Goal: Learn about a topic

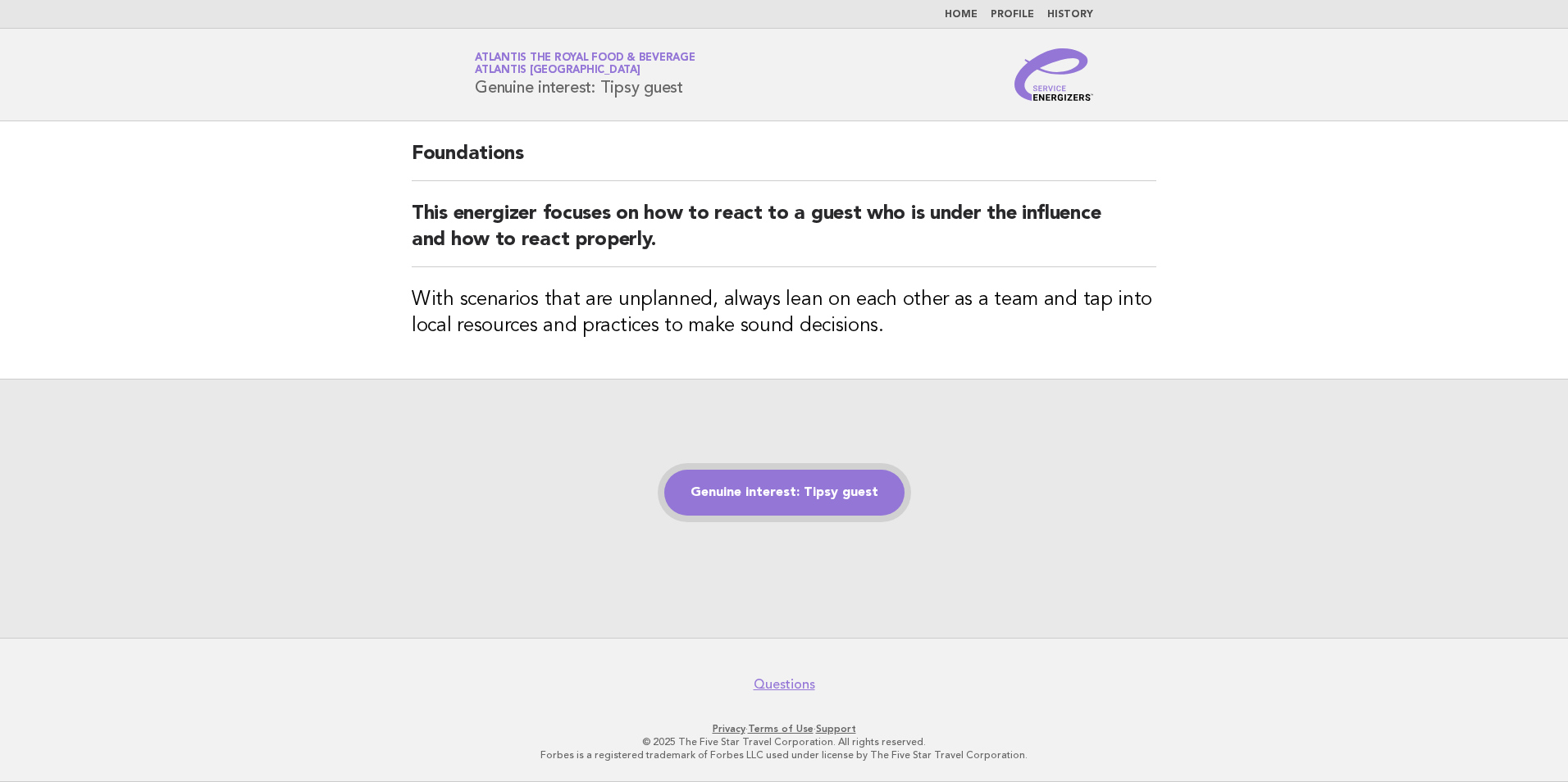
click at [719, 509] on link "Genuine interest: Tipsy guest" at bounding box center [784, 493] width 240 height 46
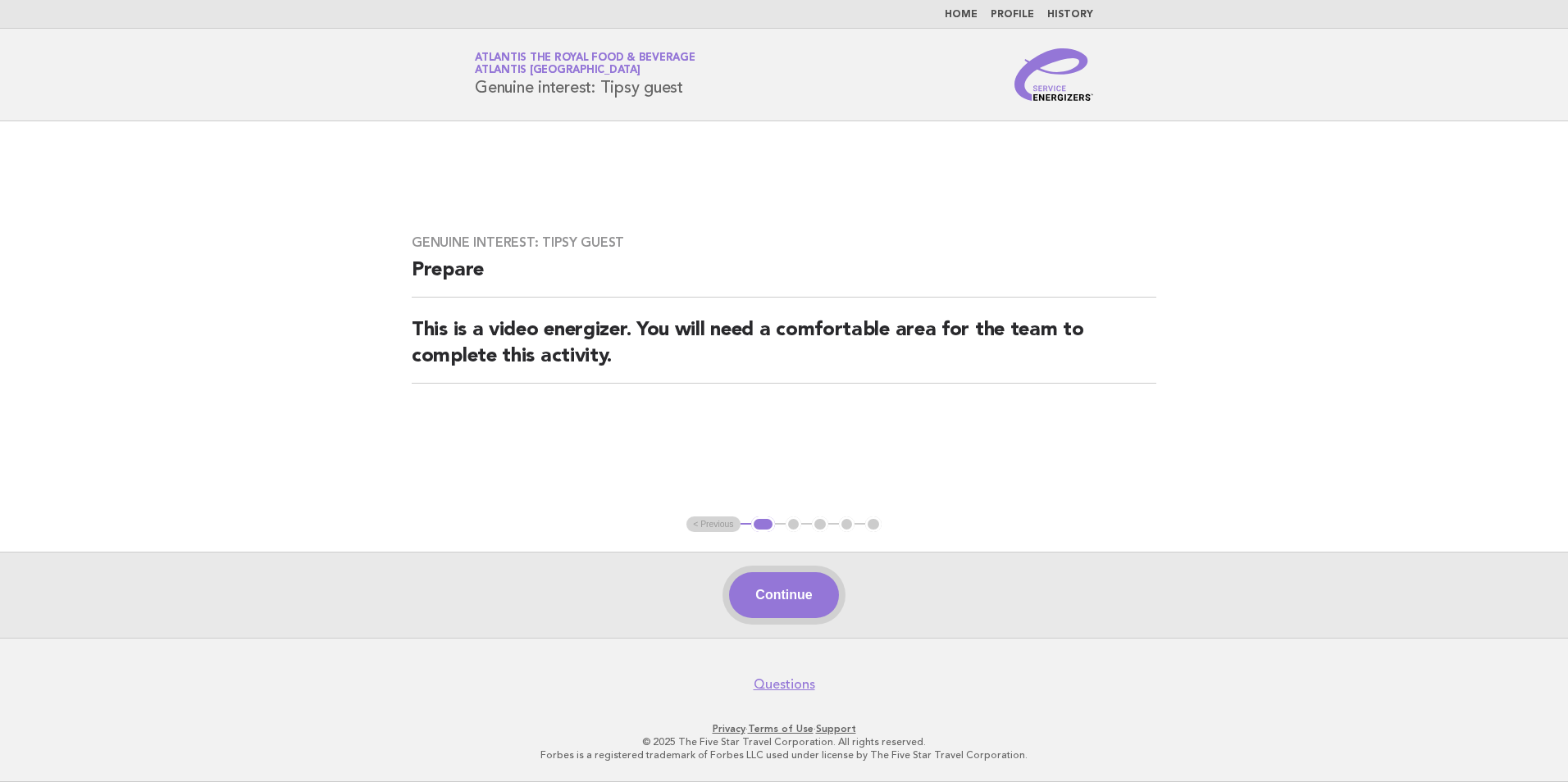
click at [772, 585] on button "Continue" at bounding box center [783, 595] width 109 height 46
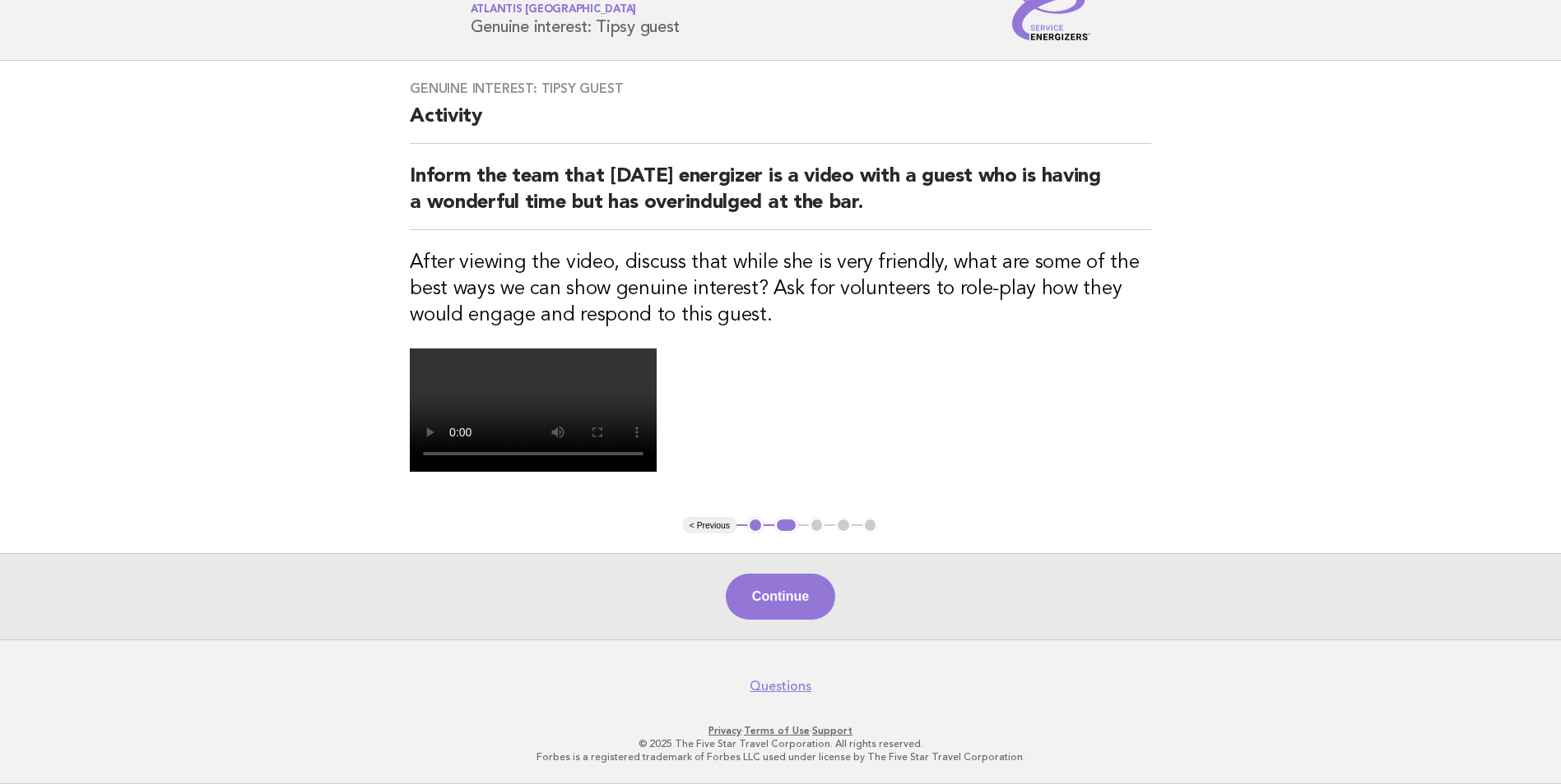
scroll to position [247, 0]
click at [802, 620] on button "Continue" at bounding box center [780, 597] width 109 height 46
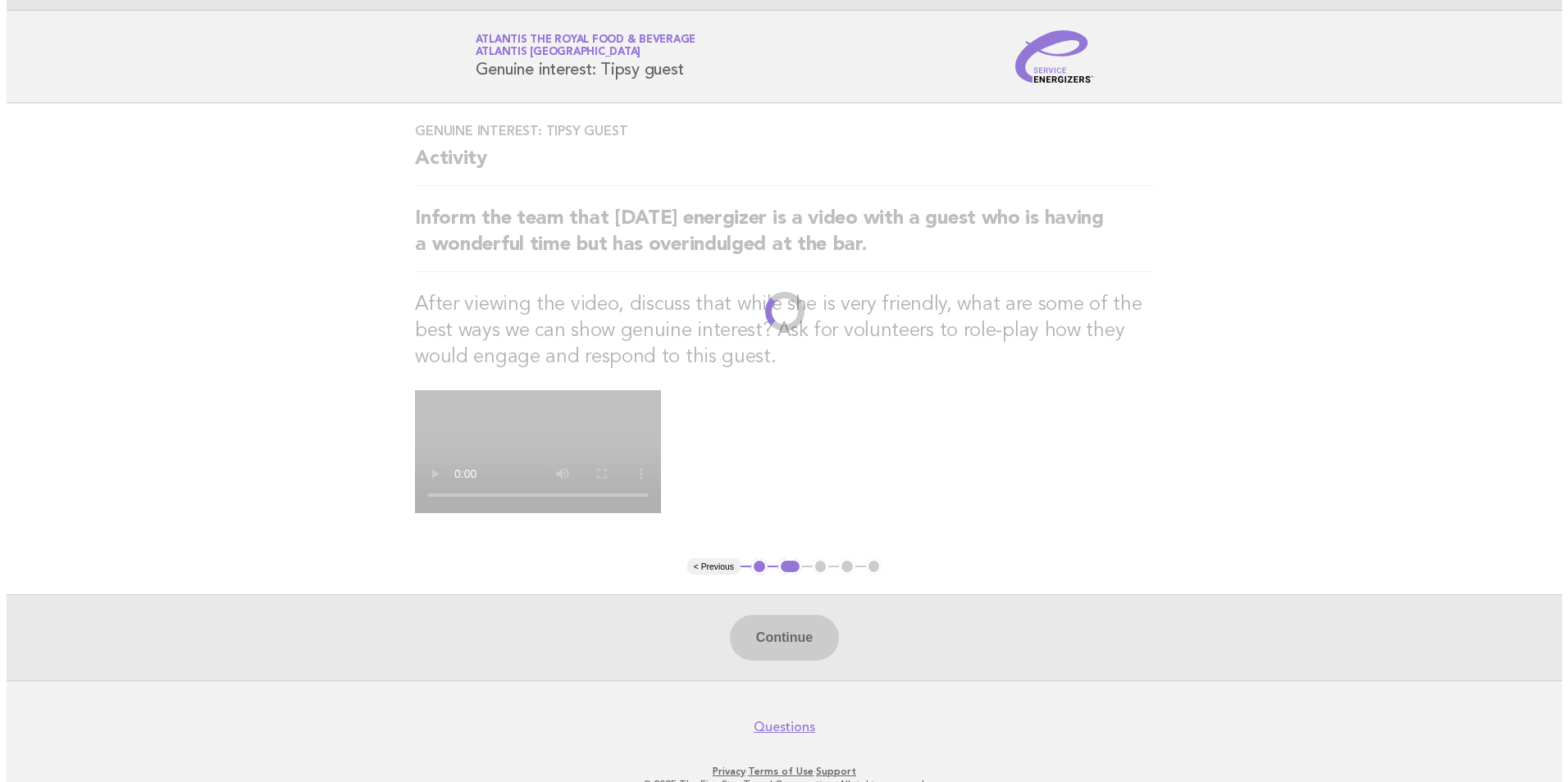
scroll to position [0, 0]
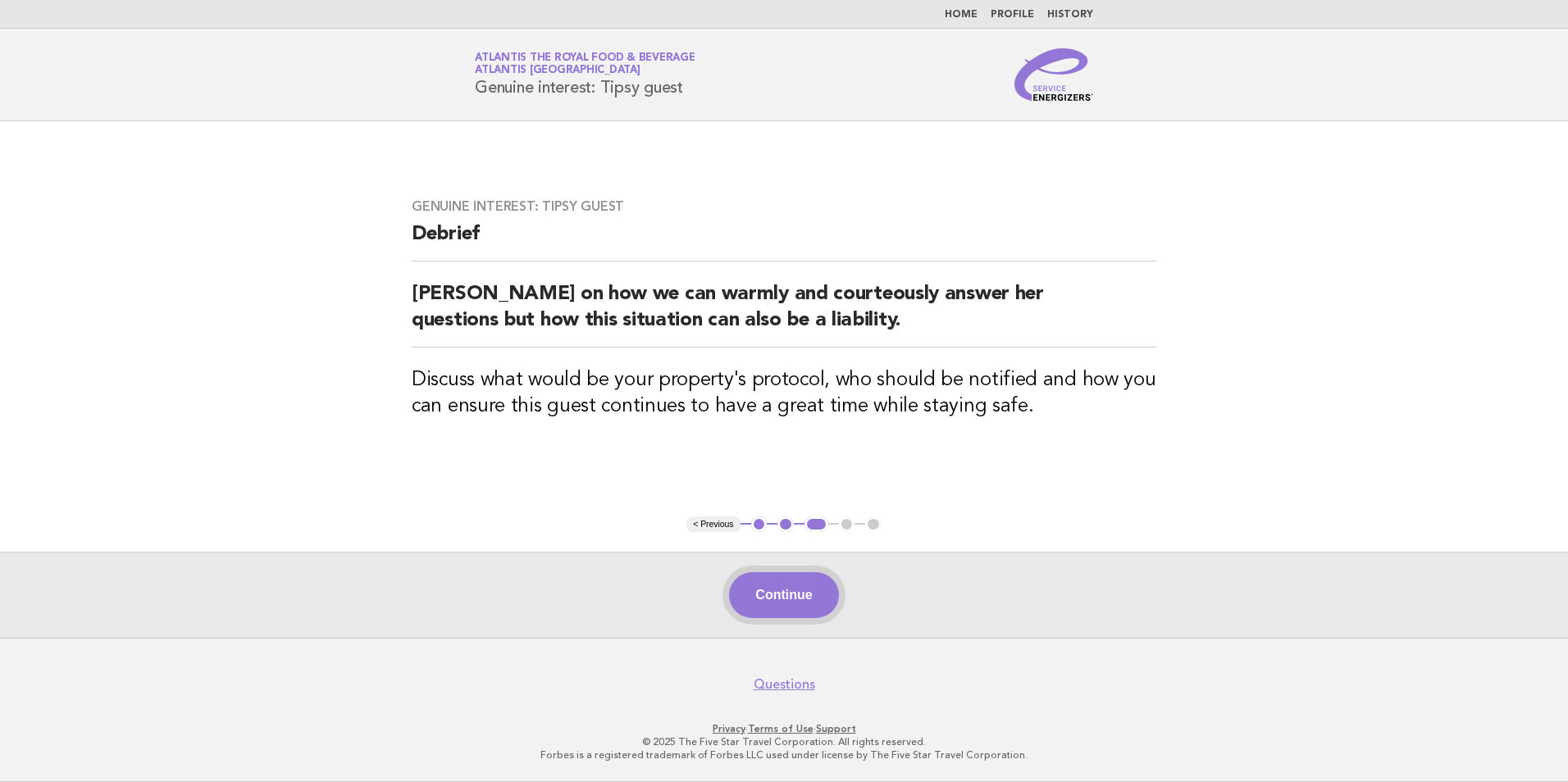
click at [757, 594] on button "Continue" at bounding box center [783, 595] width 109 height 46
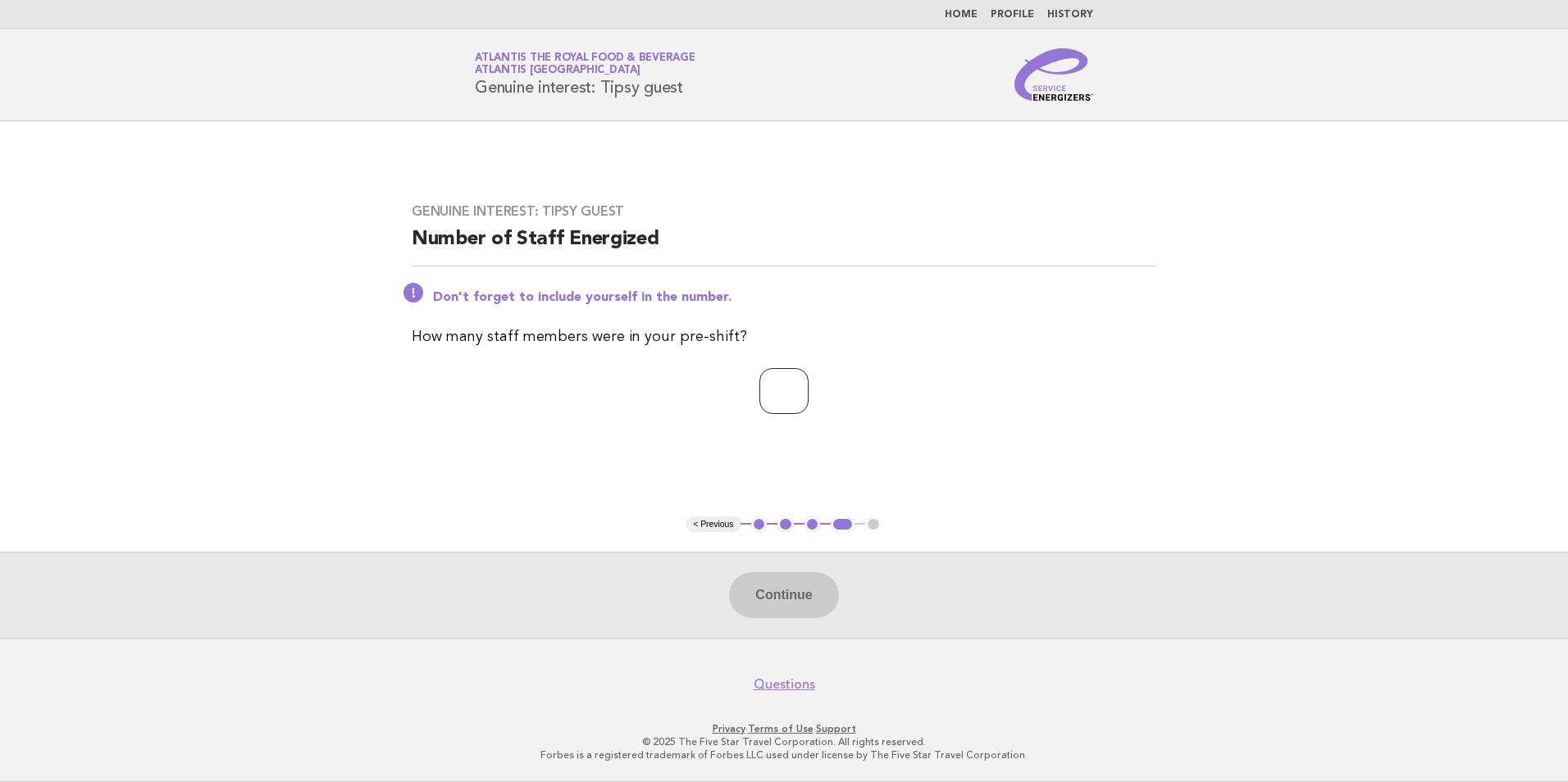
click at [760, 395] on input "number" at bounding box center [784, 391] width 50 height 46
type input "*"
click at [803, 596] on button "Continue" at bounding box center [783, 595] width 109 height 46
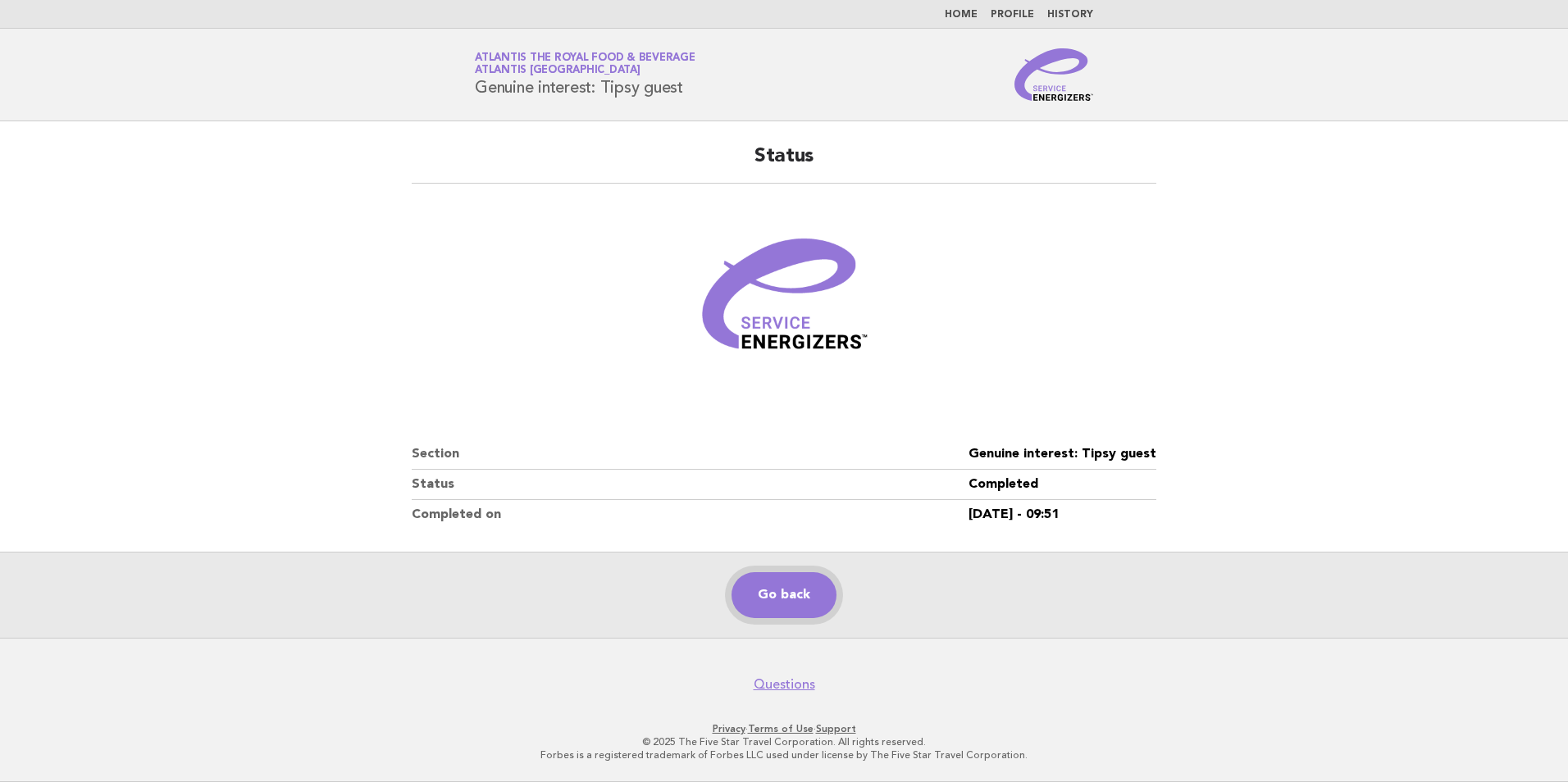
click at [805, 591] on link "Go back" at bounding box center [784, 595] width 105 height 46
